Goal: Navigation & Orientation: Go to known website

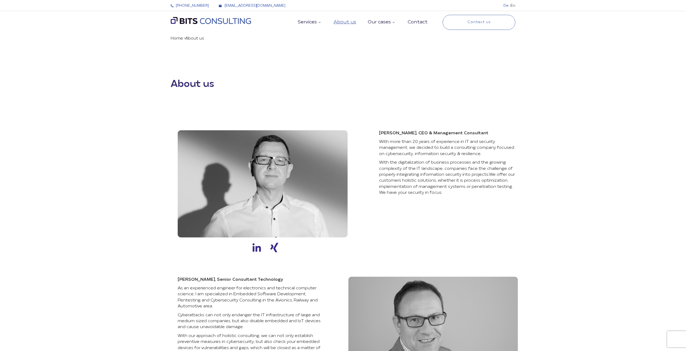
click at [212, 19] on icon ".st0{fill:#120D21;} .st1{fill:#415CA4;} .st2{fill:#372E83;} .st3{fill:#FFFFFF;}…" at bounding box center [211, 22] width 81 height 11
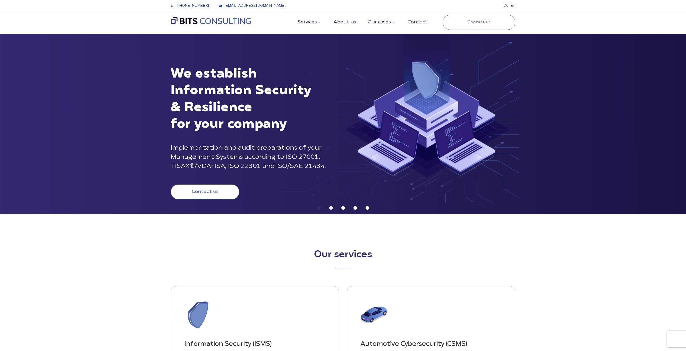
click at [508, 6] on link "De" at bounding box center [505, 5] width 5 height 3
